Goal: Task Accomplishment & Management: Complete application form

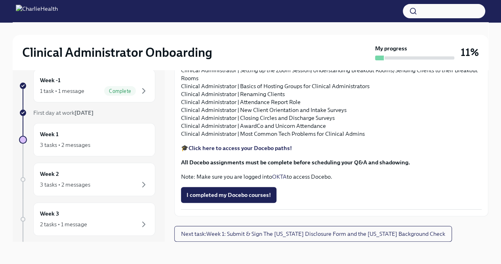
scroll to position [911, 0]
click at [235, 197] on span "I completed my Docebo courses!" at bounding box center [229, 195] width 84 height 8
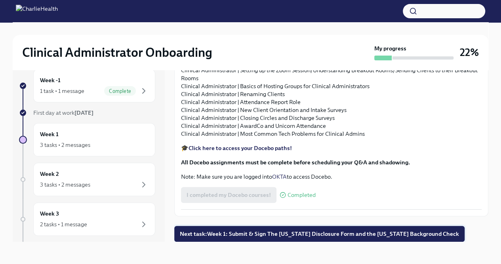
click at [298, 231] on span "Next task : Week 1: Submit & Sign The [US_STATE] Disclosure Form and the [US_ST…" at bounding box center [319, 233] width 279 height 8
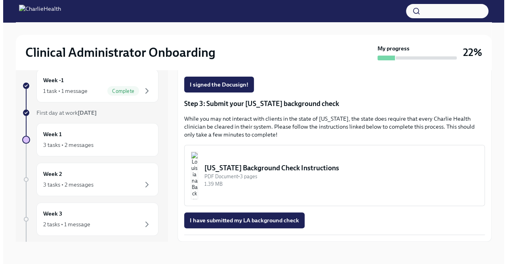
scroll to position [219, 0]
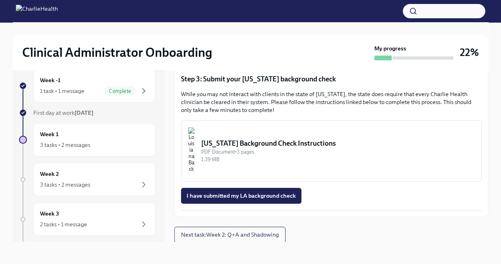
drag, startPoint x: 298, startPoint y: 147, endPoint x: 287, endPoint y: 136, distance: 15.7
click at [287, 136] on button "[US_STATE] Background Check Instructions PDF Document • 3 pages 1.39 MB" at bounding box center [331, 150] width 301 height 61
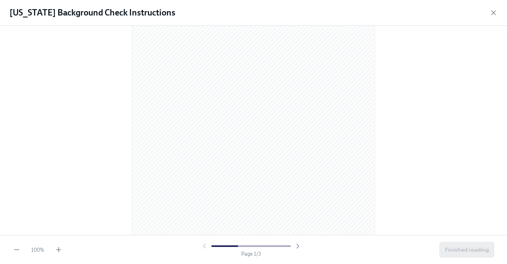
scroll to position [0, 0]
click at [94, 103] on div at bounding box center [254, 128] width 482 height 193
click at [59, 249] on icon "button" at bounding box center [58, 249] width 5 height 0
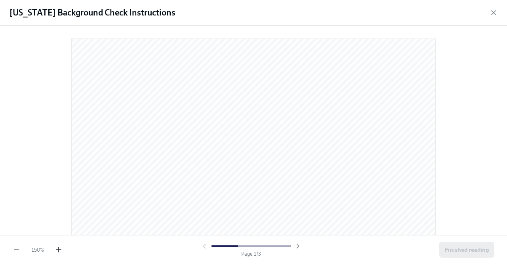
click at [59, 249] on icon "button" at bounding box center [58, 249] width 5 height 0
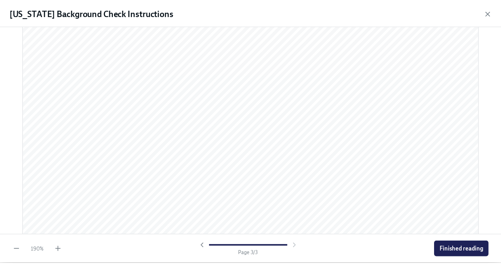
scroll to position [1609, 0]
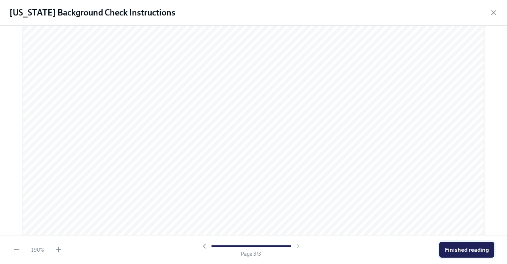
click at [458, 251] on span "Finished reading" at bounding box center [467, 249] width 44 height 8
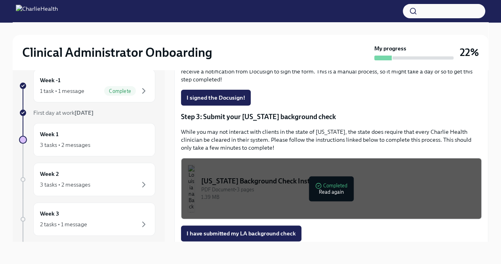
scroll to position [219, 0]
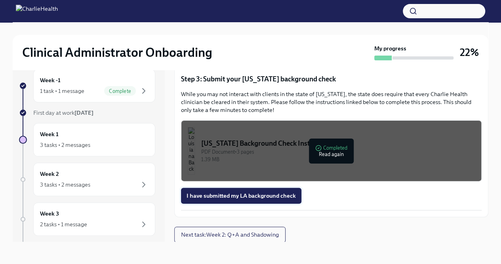
click at [214, 194] on span "I have submitted my LA background check" at bounding box center [241, 195] width 109 height 8
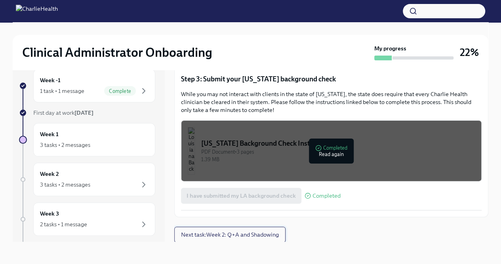
click at [235, 235] on span "Next task : Week 2: Q+A and Shadowing" at bounding box center [230, 234] width 98 height 8
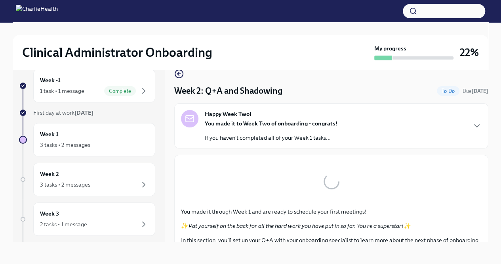
click at [407, 133] on div "Happy Week Two! You made it to Week Two of onboarding - congrats! If you haven'…" at bounding box center [331, 126] width 301 height 32
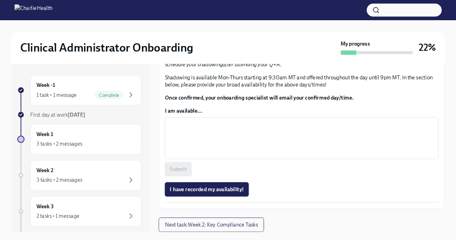
scroll to position [746, 0]
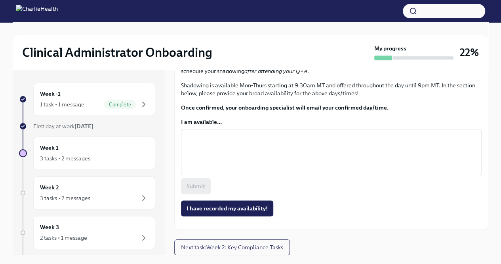
click at [382, 23] on p "Approx completion time: 7 hours" at bounding box center [331, 19] width 301 height 8
click at [292, 64] on div "Clinical Administrator Onboarding My progress 22%" at bounding box center [251, 52] width 476 height 35
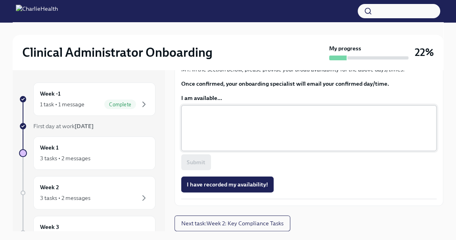
scroll to position [809, 0]
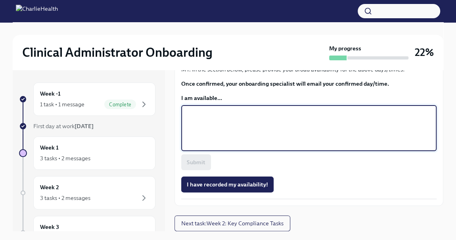
click at [196, 110] on textarea "I am available..." at bounding box center [309, 128] width 246 height 38
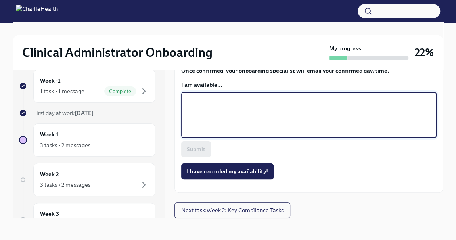
scroll to position [737, 0]
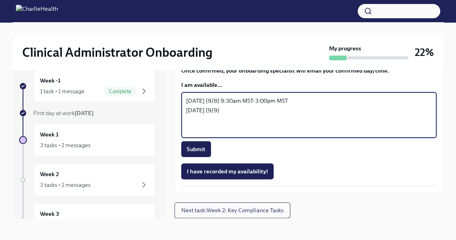
drag, startPoint x: 222, startPoint y: 170, endPoint x: 292, endPoint y: 173, distance: 70.2
click at [292, 134] on textarea "[DATE] (9/8) 9:30am MST-3:00pm MST [DATE] (9/9)" at bounding box center [309, 115] width 246 height 38
click at [265, 134] on textarea "[DATE] (9/8) 9:30am MST-3:00pm MST [DATE] (9/9)" at bounding box center [309, 115] width 246 height 38
paste textarea "9:30am MST-3:00pm MST"
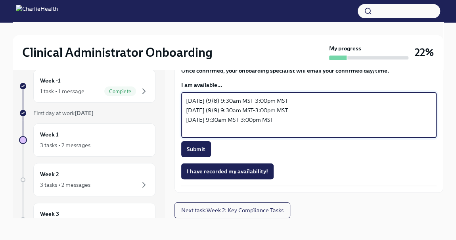
click at [216, 134] on textarea "[DATE] (9/8) 9:30am MST-3:00pm MST [DATE] (9/9) 9:30am MST-3:00pm MST [DATE] 9:…" at bounding box center [309, 115] width 246 height 38
click at [313, 134] on textarea "[DATE] (9/8) 9:30am MST-3:00pm MST [DATE] (9/9) 9:30am MST-3:00pm MST [DATE] (9…" at bounding box center [309, 115] width 246 height 38
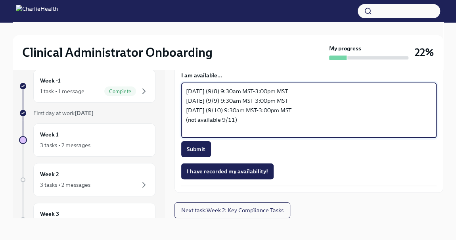
drag, startPoint x: 301, startPoint y: 182, endPoint x: 177, endPoint y: 187, distance: 123.7
click at [212, 134] on textarea "[DATE] (9/8) 9:30am MST-3:00pm MST [DATE] (9/9) 9:30am MST-3:00pm MST [DATE] (9…" at bounding box center [309, 110] width 246 height 48
paste textarea "[DATE] (9/9) 9:30am MST-3:00pm MST"
click at [217, 134] on textarea "[DATE] (9/8) 9:30am MST-3:00pm MST [DATE] (9/9) 9:30am MST-3:00pm MST [DATE] (9…" at bounding box center [309, 110] width 246 height 48
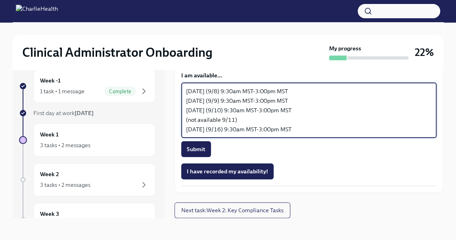
click at [307, 134] on textarea "[DATE] (9/8) 9:30am MST-3:00pm MST [DATE] (9/9) 9:30am MST-3:00pm MST [DATE] (9…" at bounding box center [309, 110] width 246 height 48
drag, startPoint x: 309, startPoint y: 190, endPoint x: 177, endPoint y: 194, distance: 131.6
click at [311, 134] on textarea "[DATE] (9/8) 9:30am MST-3:00pm MST [DATE] (9/9) 9:30am MST-3:00pm MST [DATE] (9…" at bounding box center [309, 110] width 246 height 48
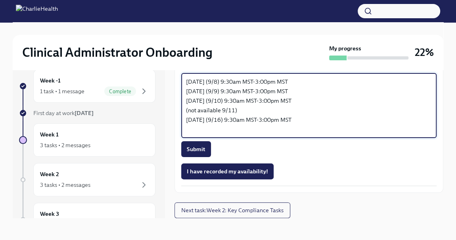
paste textarea "[DATE] (9/10) 9:30am MST-3:00pm MST"
click at [229, 134] on textarea "[DATE] (9/8) 9:30am MST-3:00pm MST [DATE] (9/9) 9:30am MST-3:00pm MST [DATE] (9…" at bounding box center [309, 105] width 246 height 57
click at [232, 134] on textarea "[DATE] (9/8) 9:30am MST-3:00pm MST [DATE] (9/9) 9:30am MST-3:00pm MST [DATE] (9…" at bounding box center [309, 105] width 246 height 57
click at [236, 134] on textarea "[DATE] (9/8) 9:30am MST-3:00pm MST [DATE] (9/9) 9:30am MST-3:00pm MST [DATE] (9…" at bounding box center [309, 105] width 246 height 57
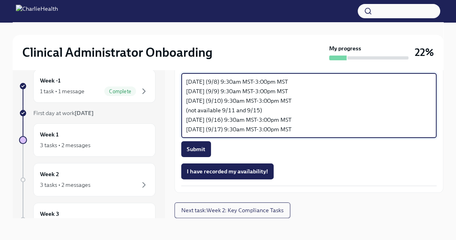
click at [269, 134] on textarea "[DATE] (9/8) 9:30am MST-3:00pm MST [DATE] (9/9) 9:30am MST-3:00pm MST [DATE] (9…" at bounding box center [309, 105] width 246 height 57
click at [309, 134] on textarea "[DATE] (9/8) 9:30am MST-3:00pm MST [DATE] (9/9) 9:30am MST-3:00pm MST [DATE] (9…" at bounding box center [309, 105] width 246 height 57
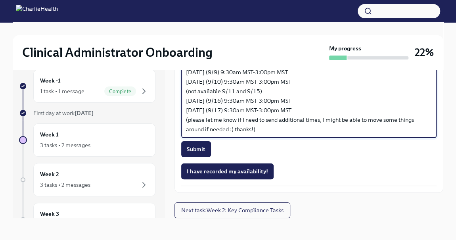
scroll to position [847, 0]
type textarea "[DATE] (9/8) 9:30am MST-3:00pm MST [DATE] (9/9) 9:30am MST-3:00pm MST [DATE] (9…"
click at [204, 146] on span "Submit" at bounding box center [196, 149] width 19 height 8
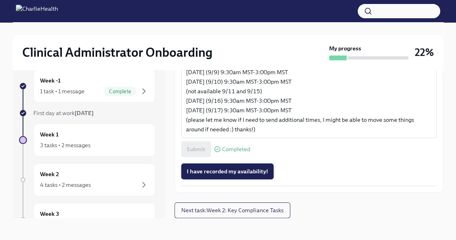
click at [229, 170] on span "I have recorded my availability!" at bounding box center [227, 171] width 81 height 8
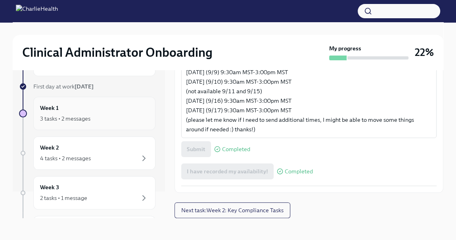
scroll to position [28, 0]
click at [101, 121] on div "Week 1 3 tasks • 2 messages" at bounding box center [94, 112] width 122 height 33
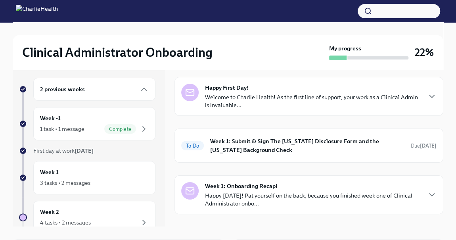
scroll to position [36, 0]
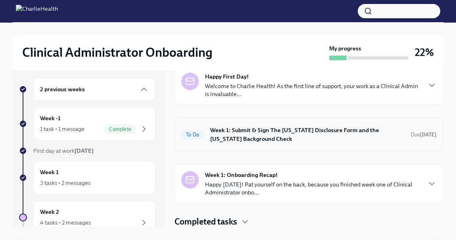
click at [275, 132] on h6 "Week 1: Submit & Sign The [US_STATE] Disclosure Form and the [US_STATE] Backgro…" at bounding box center [307, 134] width 194 height 17
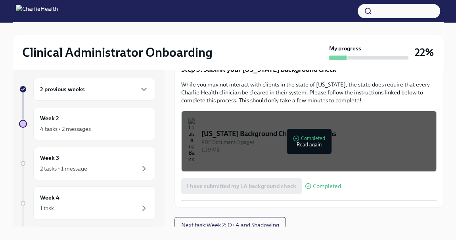
scroll to position [242, 0]
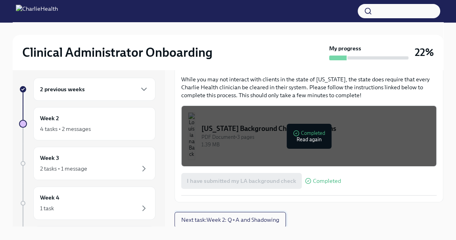
click at [236, 218] on span "Next task : Week 2: Q+A and Shadowing" at bounding box center [230, 220] width 98 height 8
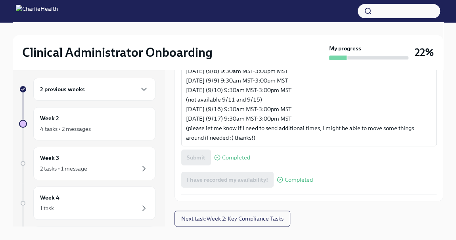
scroll to position [559, 0]
click at [259, 214] on span "Next task : Week 2: Key Compliance Tasks" at bounding box center [232, 218] width 102 height 8
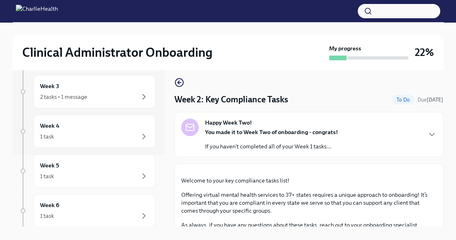
scroll to position [36, 0]
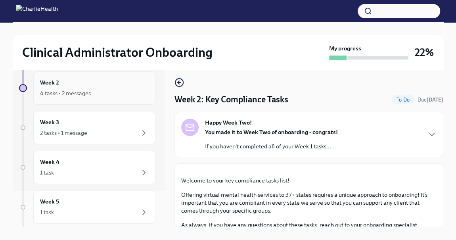
click at [92, 94] on div "4 tasks • 2 messages" at bounding box center [94, 93] width 109 height 10
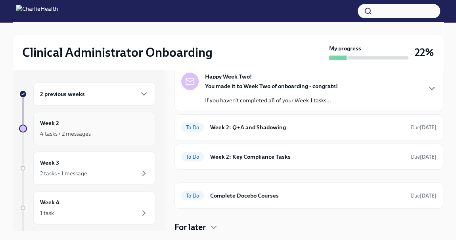
click at [72, 132] on div "4 tasks • 2 messages" at bounding box center [65, 134] width 51 height 8
click at [277, 92] on div "You made it to Week Two of onboarding - congrats! If you haven't completed all …" at bounding box center [271, 93] width 133 height 22
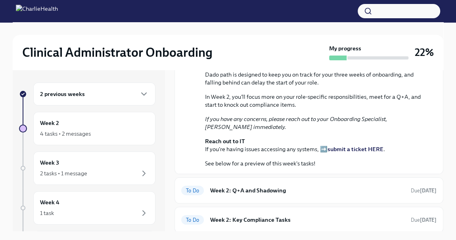
scroll to position [87, 0]
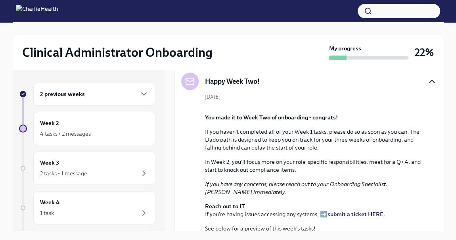
click at [427, 81] on icon "button" at bounding box center [432, 81] width 10 height 10
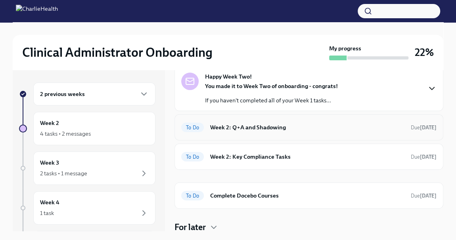
click at [280, 126] on h6 "Week 2: Q+A and Shadowing" at bounding box center [307, 127] width 194 height 9
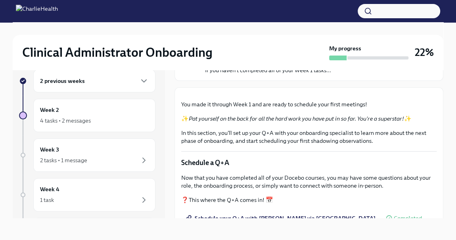
scroll to position [19, 0]
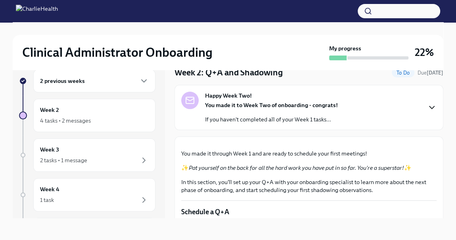
click at [427, 104] on icon "button" at bounding box center [432, 108] width 10 height 10
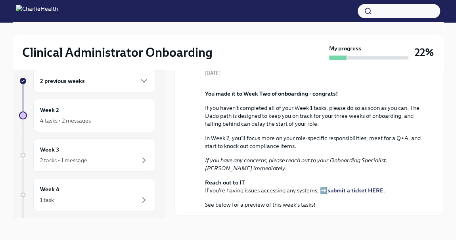
scroll to position [0, 0]
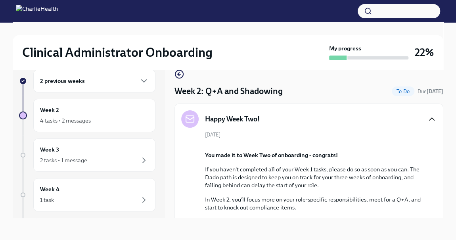
click at [427, 117] on icon "button" at bounding box center [432, 119] width 10 height 10
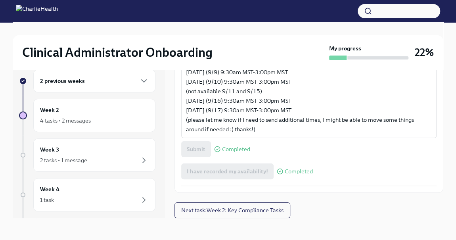
scroll to position [559, 0]
click at [239, 208] on span "Next task : Week 2: Key Compliance Tasks" at bounding box center [232, 210] width 102 height 8
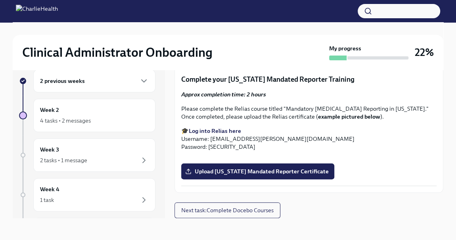
scroll to position [1005, 0]
click at [247, 208] on span "Next task : Complete Docebo Courses" at bounding box center [227, 210] width 92 height 8
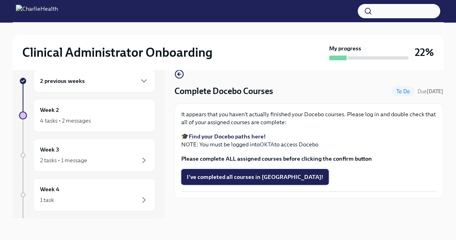
click at [241, 178] on span "I've completed all courses in [GEOGRAPHIC_DATA]!" at bounding box center [255, 177] width 136 height 8
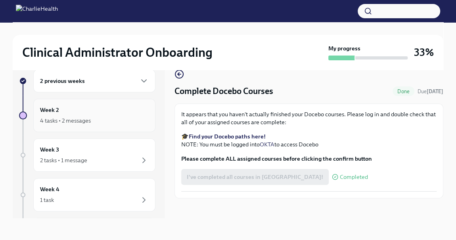
click at [107, 116] on div "4 tasks • 2 messages" at bounding box center [94, 121] width 109 height 10
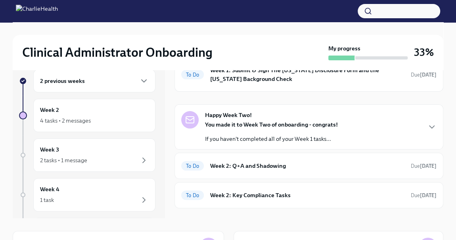
scroll to position [73, 0]
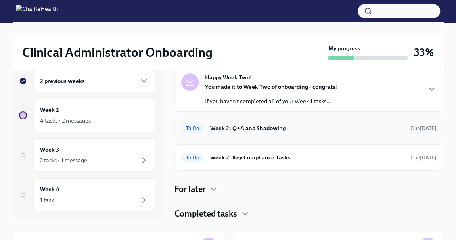
click at [290, 129] on h6 "Week 2: Q+A and Shadowing" at bounding box center [307, 128] width 194 height 9
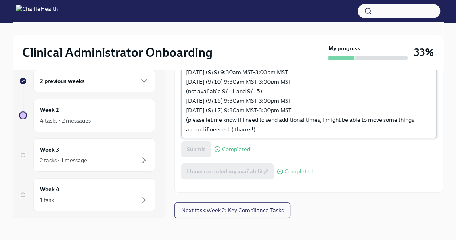
scroll to position [559, 0]
click at [240, 208] on span "Next task : Week 2: Key Compliance Tasks" at bounding box center [232, 210] width 102 height 8
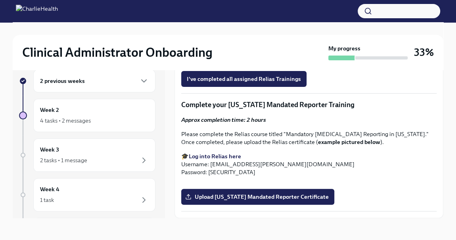
scroll to position [980, 0]
click at [82, 114] on div "Week 2 4 tasks • 2 messages" at bounding box center [94, 115] width 109 height 20
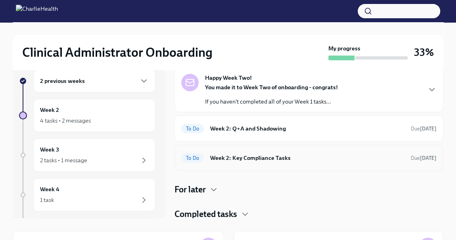
scroll to position [73, 0]
click at [207, 185] on div "For later" at bounding box center [308, 189] width 269 height 12
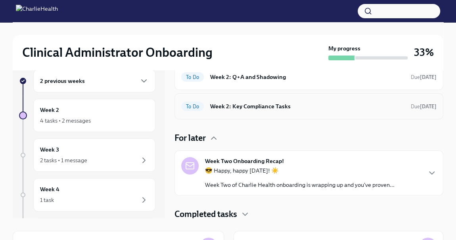
scroll to position [125, 0]
click at [309, 175] on div "😎 Happy, happy [DATE]! ☀️ Week Two of Charlie Health onboarding is wrapping up …" at bounding box center [299, 177] width 189 height 22
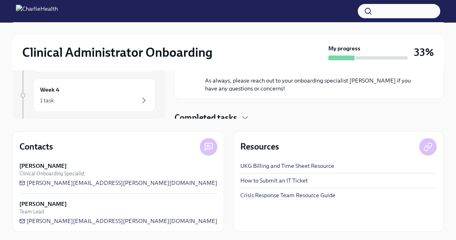
scroll to position [113, 0]
click at [248, 113] on icon "button" at bounding box center [245, 118] width 10 height 10
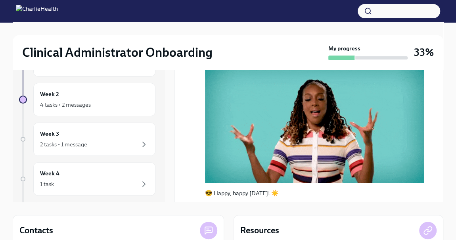
scroll to position [36, 0]
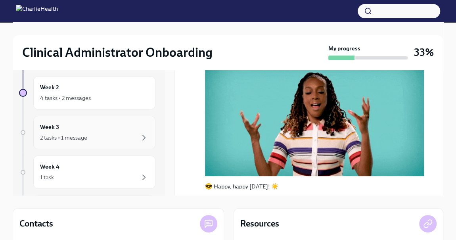
click at [85, 131] on div "Week 3 2 tasks • 1 message" at bounding box center [94, 132] width 109 height 20
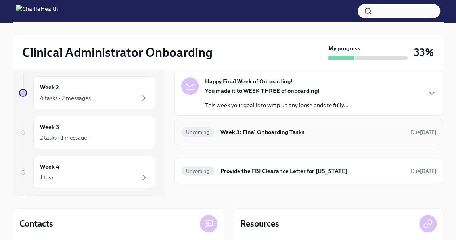
click at [286, 131] on h6 "Week 3: Final Onboarding Tasks" at bounding box center [312, 132] width 184 height 9
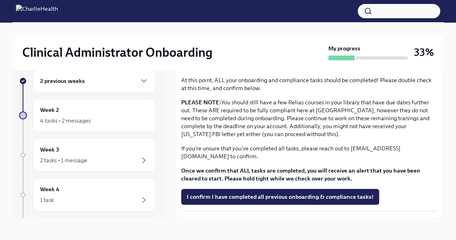
scroll to position [8, 0]
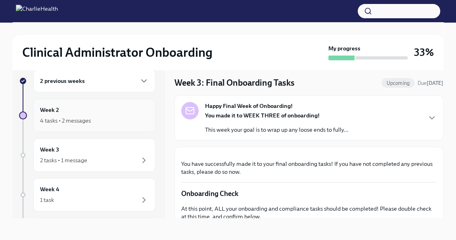
click at [111, 117] on div "4 tasks • 2 messages" at bounding box center [94, 121] width 109 height 10
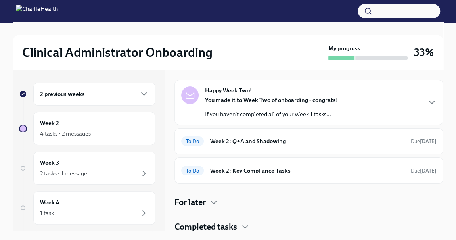
scroll to position [36, 0]
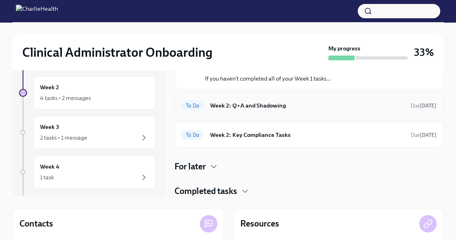
click at [268, 105] on h6 "Week 2: Q+A and Shadowing" at bounding box center [307, 105] width 194 height 9
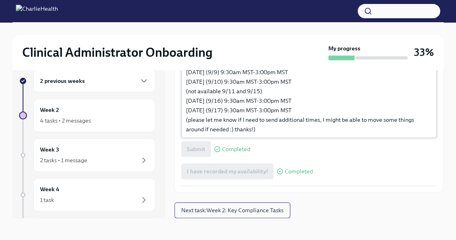
scroll to position [343, 0]
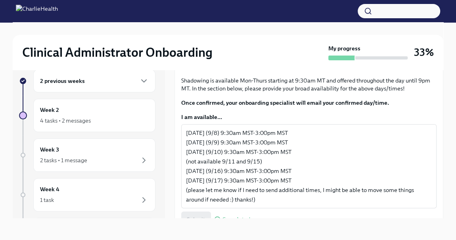
click at [110, 92] on div "2 previous weeks" at bounding box center [94, 80] width 122 height 23
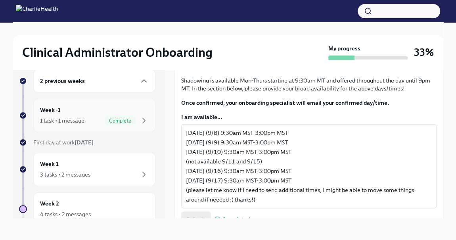
click at [110, 112] on div "Week -1 1 task • 1 message Complete" at bounding box center [94, 115] width 109 height 20
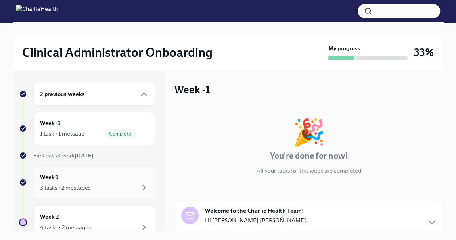
click at [73, 175] on div "Week 1 3 tasks • 2 messages" at bounding box center [94, 182] width 109 height 20
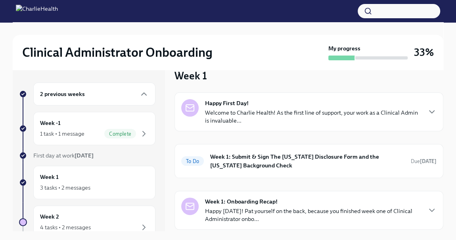
scroll to position [36, 0]
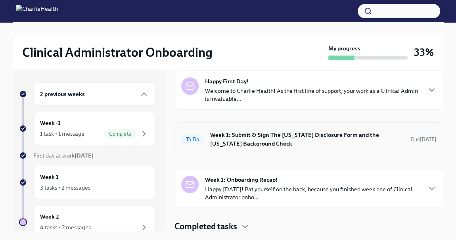
click at [295, 135] on h6 "Week 1: Submit & Sign The [US_STATE] Disclosure Form and the [US_STATE] Backgro…" at bounding box center [307, 138] width 194 height 17
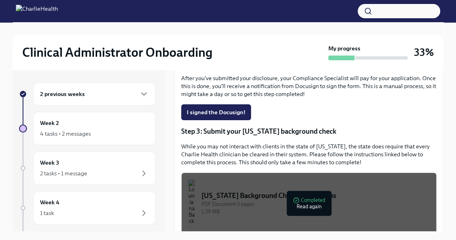
scroll to position [242, 0]
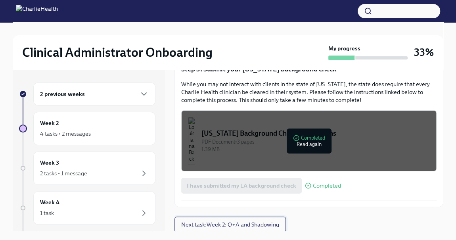
click at [240, 220] on span "Next task : Week 2: Q+A and Shadowing" at bounding box center [230, 224] width 98 height 8
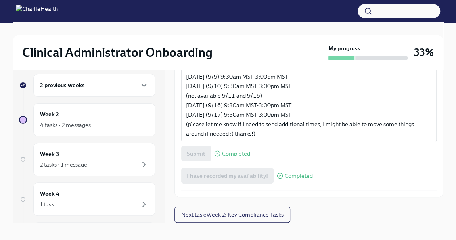
scroll to position [13, 0]
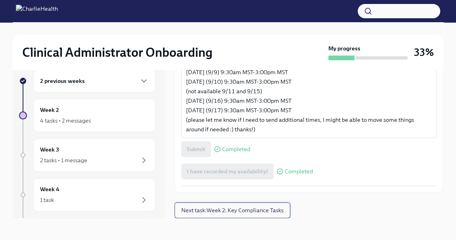
click at [242, 210] on span "Next task : Week 2: Key Compliance Tasks" at bounding box center [232, 210] width 102 height 8
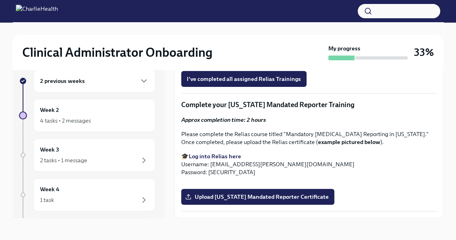
scroll to position [980, 0]
click at [71, 116] on div "4 tasks • 2 messages" at bounding box center [94, 121] width 109 height 10
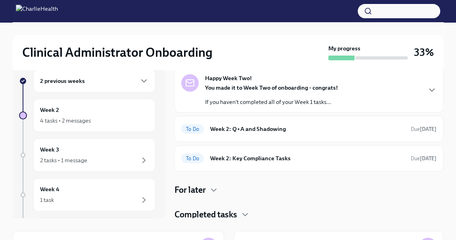
scroll to position [73, 0]
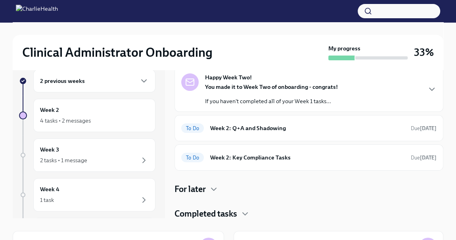
click at [199, 190] on h4 "For later" at bounding box center [189, 189] width 31 height 12
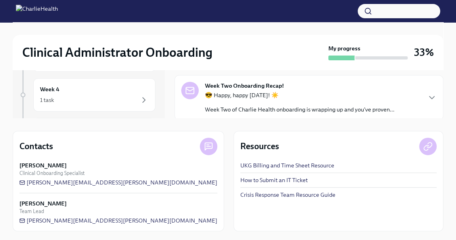
scroll to position [89, 0]
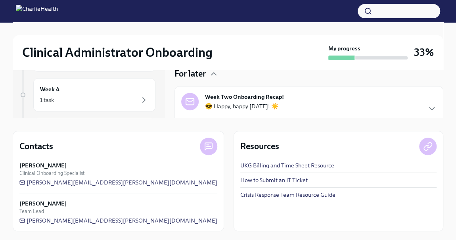
click at [356, 107] on p "😎 Happy, happy [DATE]! ☀️" at bounding box center [299, 106] width 189 height 8
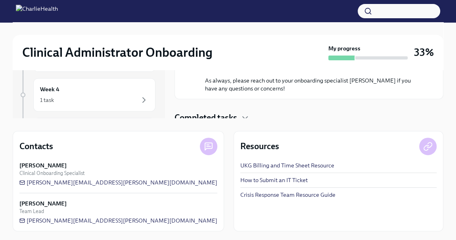
scroll to position [388, 0]
click at [243, 115] on icon "button" at bounding box center [245, 118] width 10 height 10
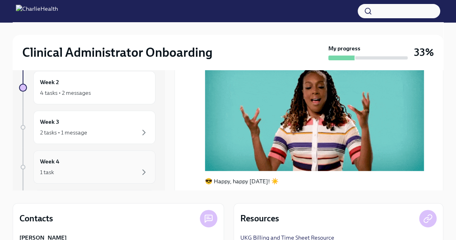
scroll to position [0, 0]
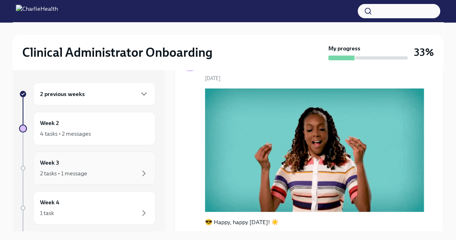
click at [113, 172] on div "2 tasks • 1 message" at bounding box center [94, 173] width 109 height 10
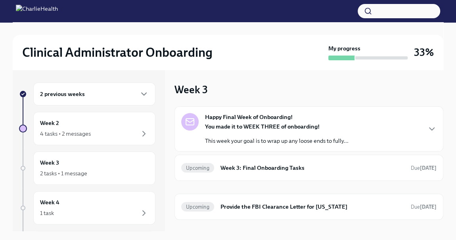
click at [354, 137] on div "Happy Final Week of Onboarding! You made it to WEEK THREE of onboarding! This w…" at bounding box center [308, 129] width 255 height 32
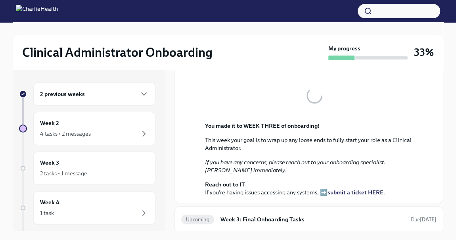
scroll to position [111, 0]
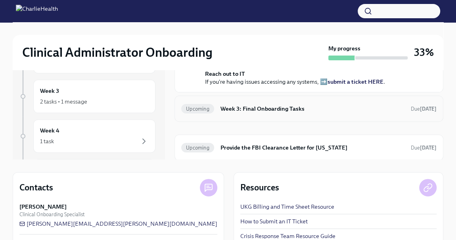
click at [250, 105] on h6 "Week 3: Final Onboarding Tasks" at bounding box center [312, 108] width 184 height 9
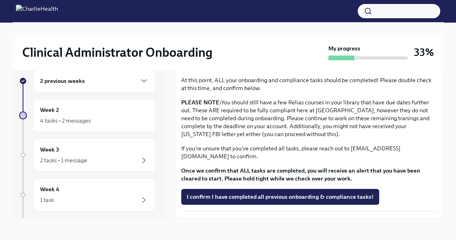
scroll to position [261, 0]
click at [107, 156] on div "2 tasks • 1 message" at bounding box center [94, 160] width 109 height 10
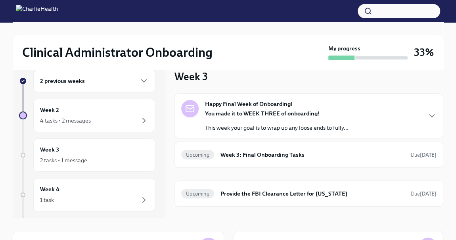
scroll to position [113, 0]
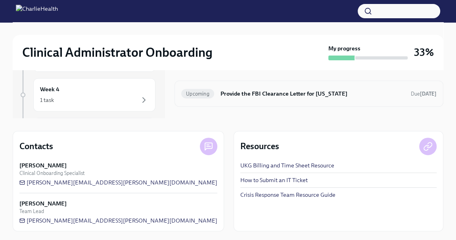
click at [298, 94] on h6 "Provide the FBI Clearance Letter for [US_STATE]" at bounding box center [312, 93] width 184 height 9
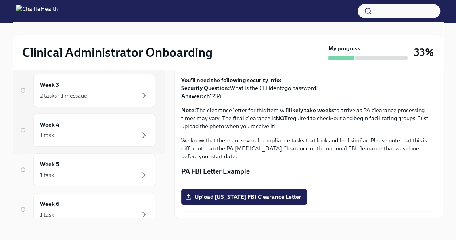
scroll to position [108, 0]
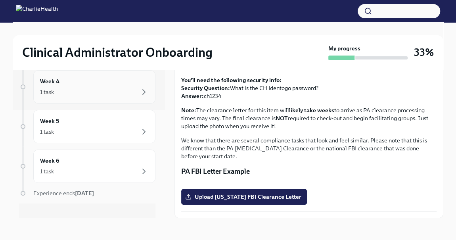
click at [84, 93] on div "1 task" at bounding box center [94, 92] width 109 height 10
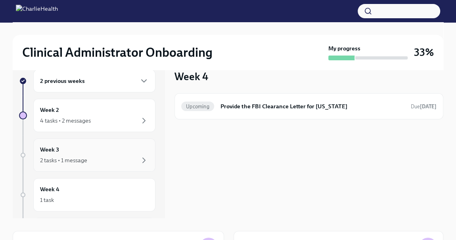
click at [99, 154] on div "Week 3 2 tasks • 1 message" at bounding box center [94, 155] width 109 height 20
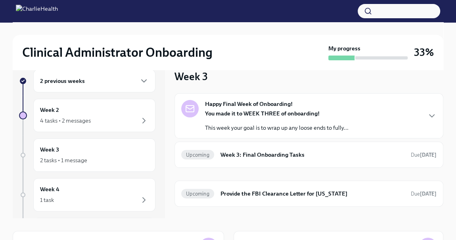
scroll to position [85, 0]
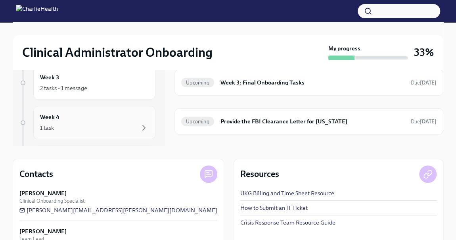
click at [101, 127] on div "1 task" at bounding box center [94, 128] width 109 height 10
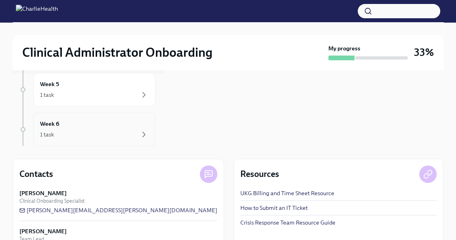
scroll to position [36, 0]
click at [72, 122] on div "Week 5 1 task" at bounding box center [94, 127] width 109 height 20
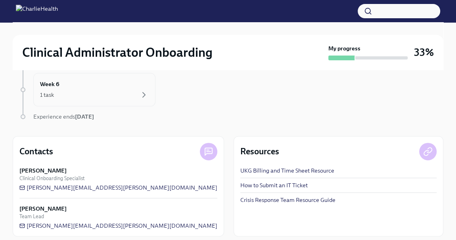
scroll to position [80, 0]
click at [73, 99] on div "1 task" at bounding box center [94, 104] width 109 height 10
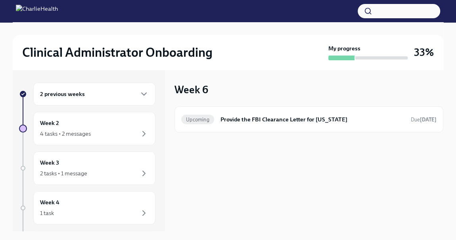
click at [145, 93] on div "2 previous weeks" at bounding box center [94, 93] width 122 height 23
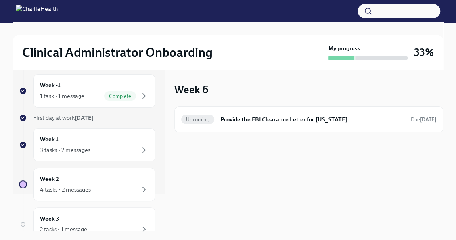
scroll to position [108, 0]
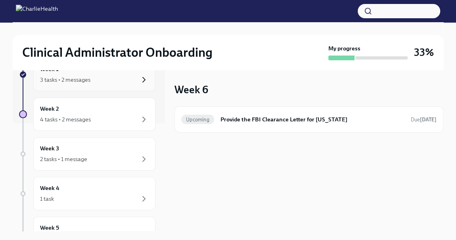
click at [143, 79] on icon "button" at bounding box center [144, 79] width 2 height 5
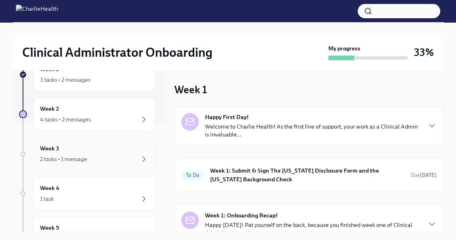
click at [79, 155] on div "2 tasks • 1 message" at bounding box center [63, 159] width 47 height 8
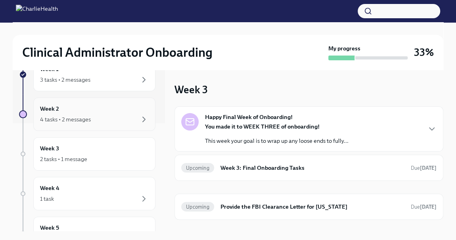
click at [81, 124] on div "Week 2 4 tasks • 2 messages" at bounding box center [94, 113] width 122 height 33
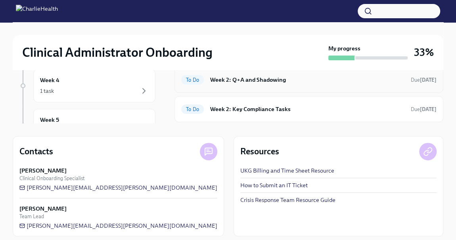
scroll to position [1, 0]
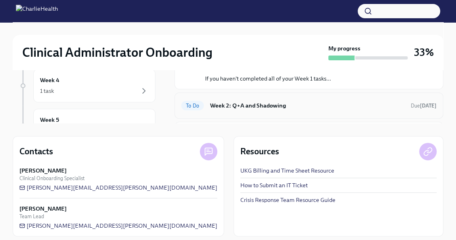
click at [284, 103] on h6 "Week 2: Q+A and Shadowing" at bounding box center [307, 105] width 194 height 9
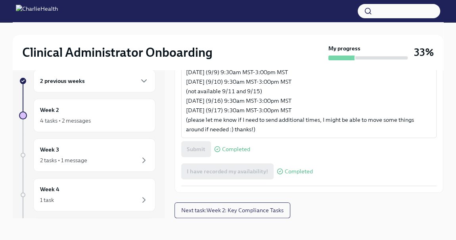
scroll to position [559, 0]
click at [252, 212] on span "Next task : Week 2: Key Compliance Tasks" at bounding box center [232, 210] width 102 height 8
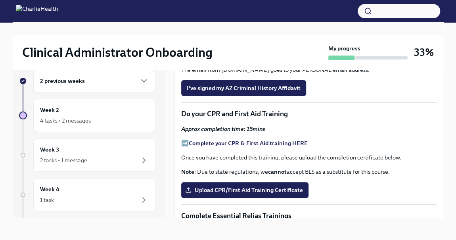
scroll to position [360, 0]
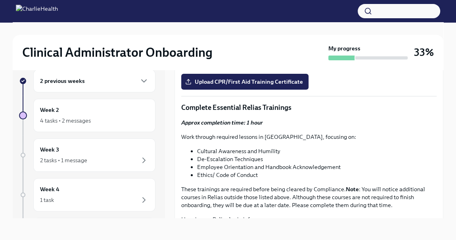
scroll to position [504, 0]
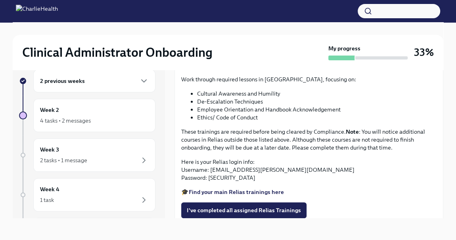
scroll to position [540, 0]
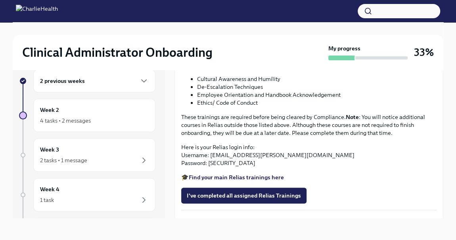
click at [256, 13] on span "Upload CPR/First Aid Training Certificate" at bounding box center [245, 10] width 116 height 8
click at [0, 0] on input "Upload CPR/First Aid Training Certificate" at bounding box center [0, 0] width 0 height 0
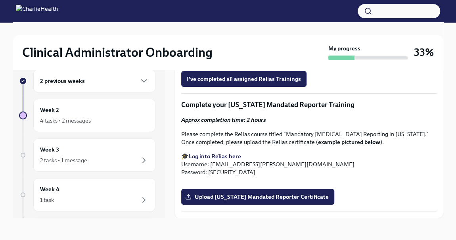
scroll to position [714, 0]
click at [209, 50] on p "Here is your Relias login info: Username: [EMAIL_ADDRESS][PERSON_NAME][DOMAIN_N…" at bounding box center [308, 39] width 255 height 24
drag, startPoint x: 210, startPoint y: 121, endPoint x: 309, endPoint y: 118, distance: 98.3
click at [309, 50] on p "Here is your Relias login info: Username: [EMAIL_ADDRESS][PERSON_NAME][DOMAIN_N…" at bounding box center [308, 39] width 255 height 24
copy p "[EMAIL_ADDRESS][PERSON_NAME][DOMAIN_NAME]"
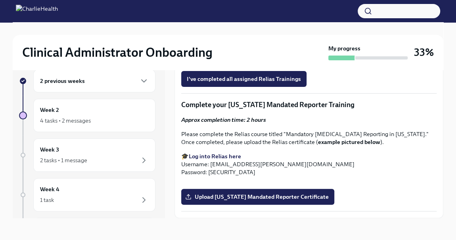
click at [209, 50] on p "Here is your Relias login info: Username: [EMAIL_ADDRESS][PERSON_NAME][DOMAIN_N…" at bounding box center [308, 39] width 255 height 24
drag, startPoint x: 208, startPoint y: 130, endPoint x: 228, endPoint y: 129, distance: 20.6
click at [228, 50] on p "Here is your Relias login info: Username: [EMAIL_ADDRESS][PERSON_NAME][DOMAIN_N…" at bounding box center [308, 39] width 255 height 24
copy p "ch1234"
click at [364, 50] on p "Here is your Relias login info: Username: [EMAIL_ADDRESS][PERSON_NAME][DOMAIN_N…" at bounding box center [308, 39] width 255 height 24
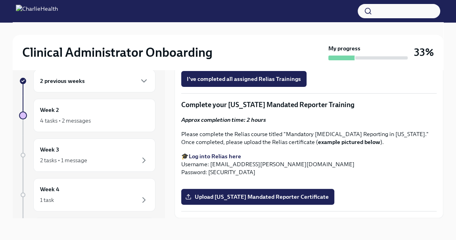
scroll to position [692, 0]
